Goal: Task Accomplishment & Management: Manage account settings

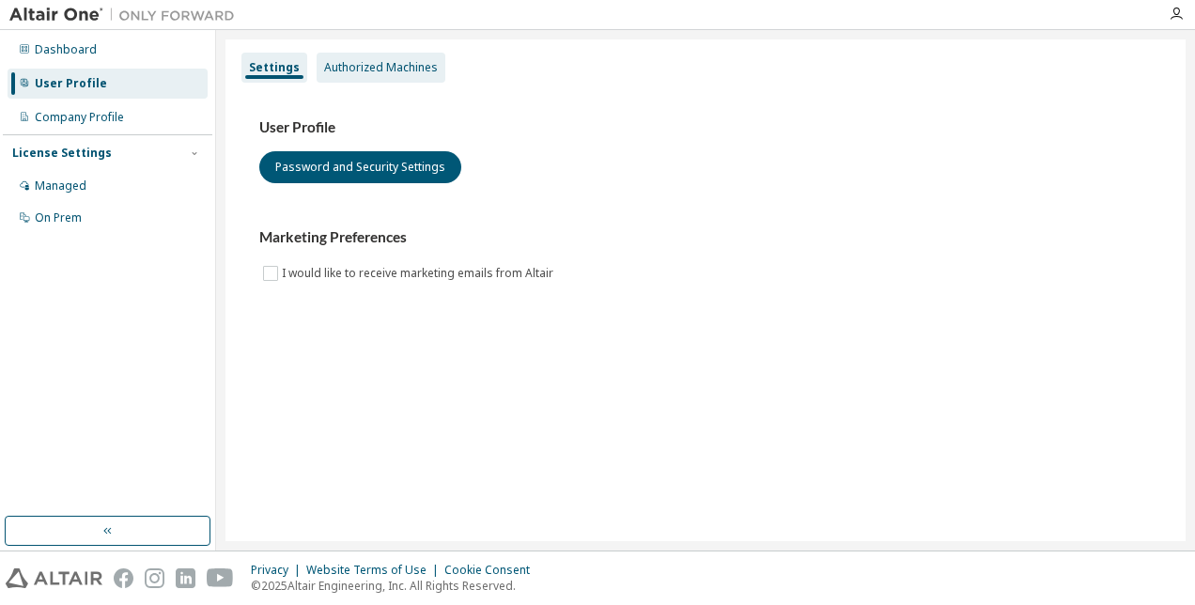
click at [395, 69] on div "Authorized Machines" at bounding box center [381, 67] width 114 height 15
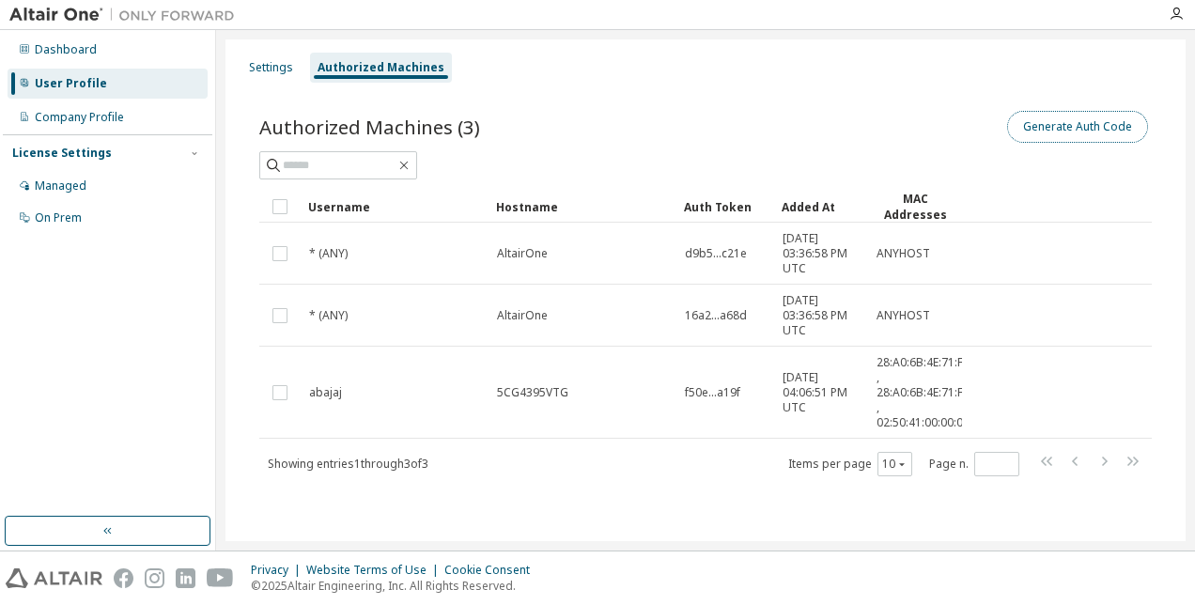
click at [1090, 130] on button "Generate Auth Code" at bounding box center [1077, 127] width 141 height 32
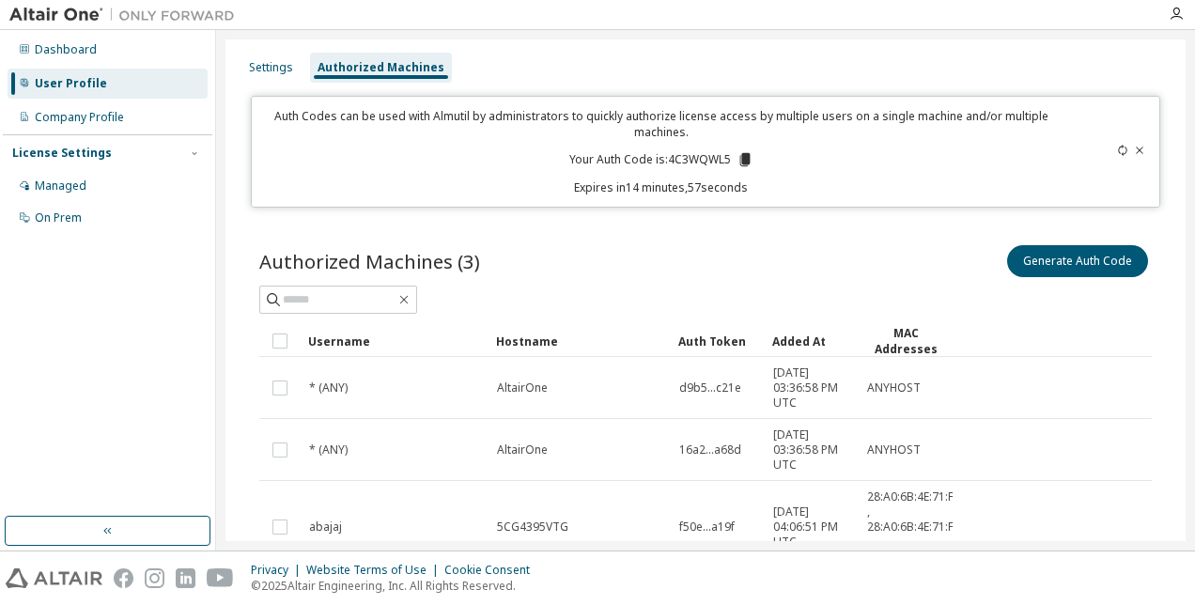
click at [739, 158] on icon at bounding box center [744, 159] width 10 height 13
click at [741, 157] on icon at bounding box center [744, 159] width 10 height 13
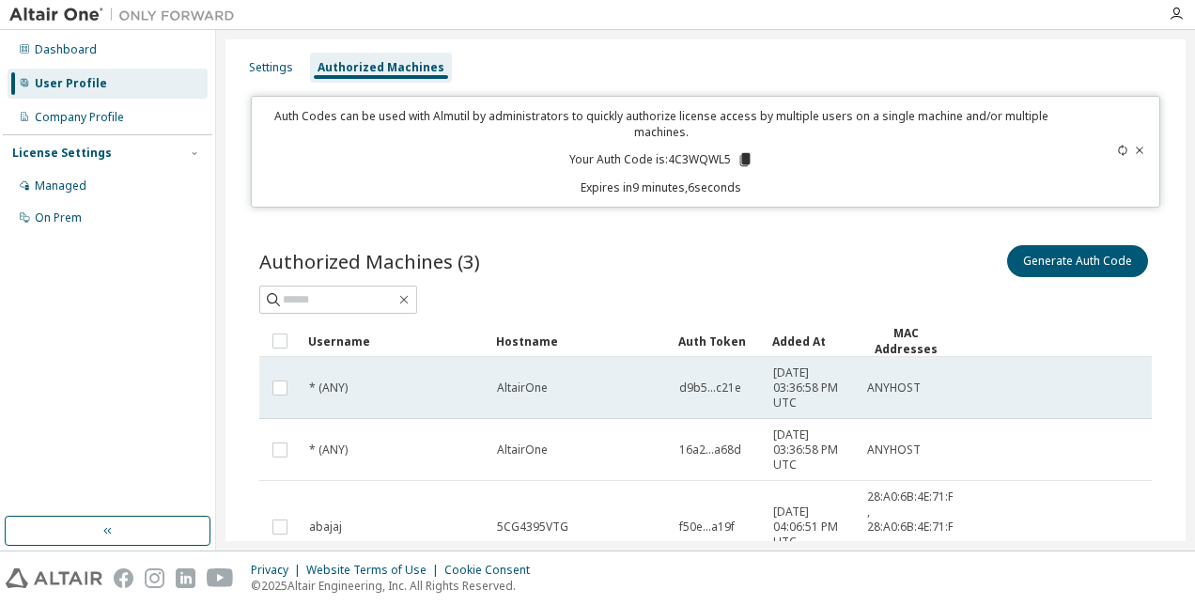
scroll to position [127, 0]
